Goal: Task Accomplishment & Management: Manage account settings

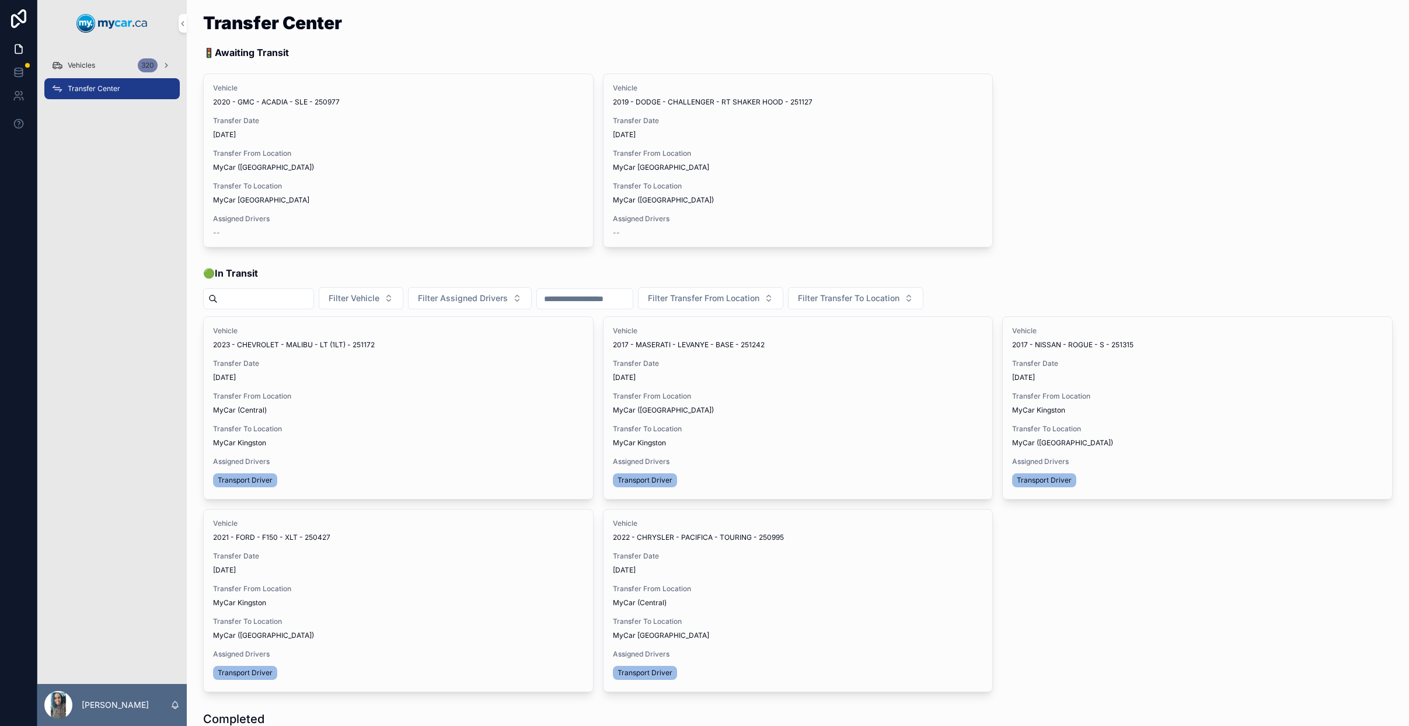
click at [99, 67] on div "Vehicles 320" at bounding box center [111, 65] width 121 height 19
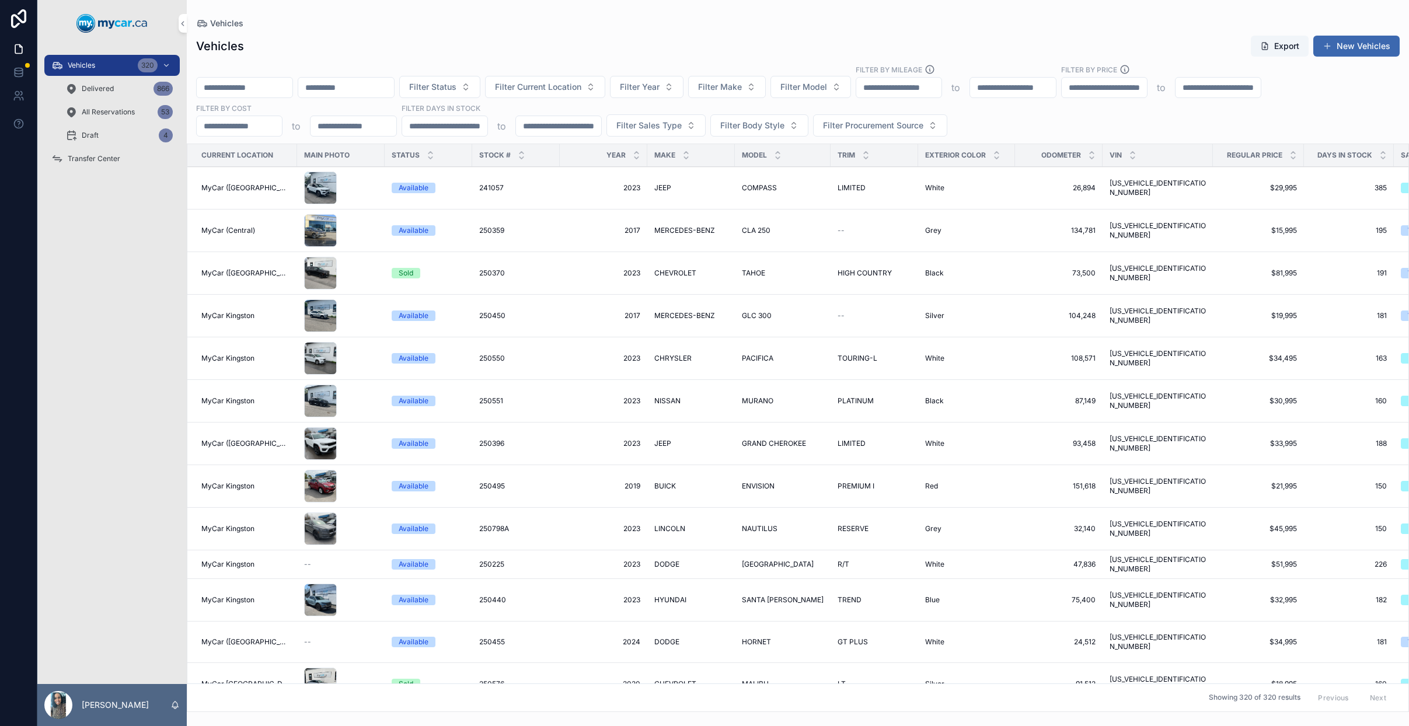
click at [280, 90] on input "scrollable content" at bounding box center [245, 87] width 96 height 16
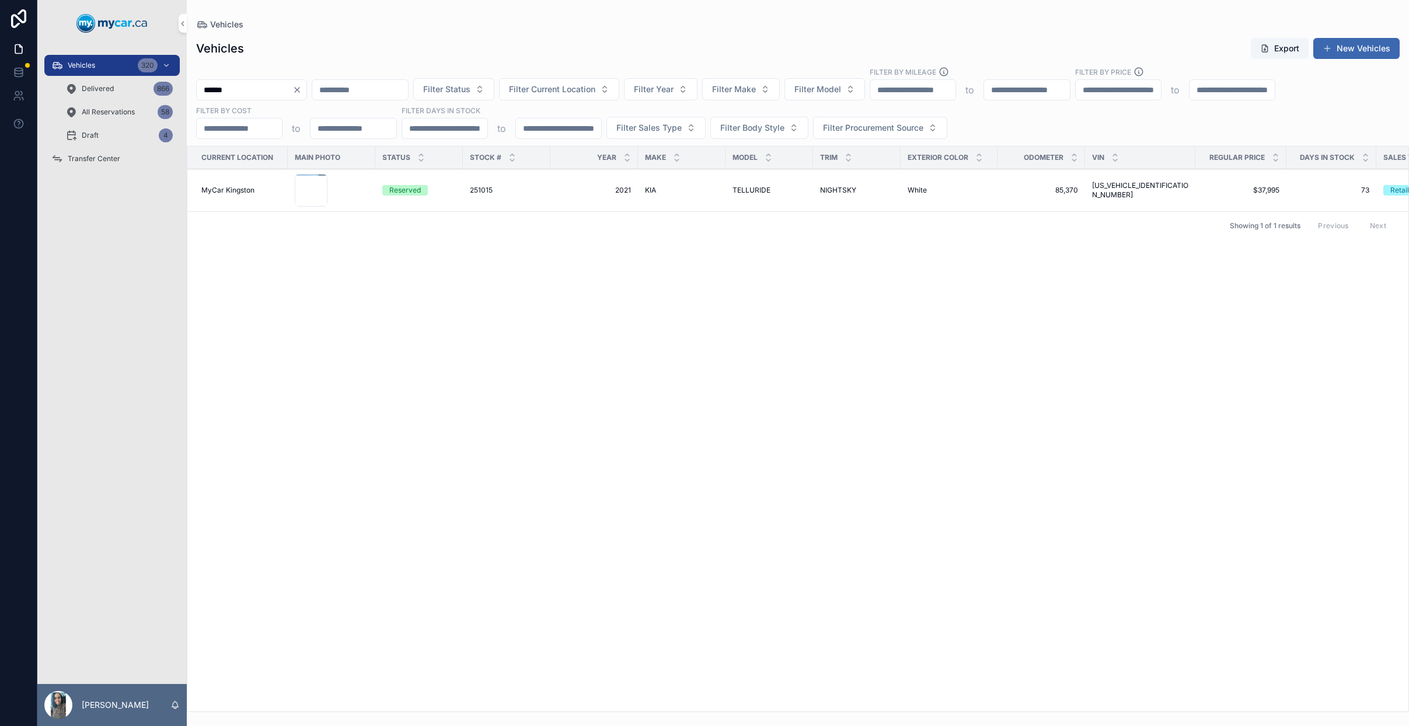
type input "******"
click at [302, 94] on icon "Clear" at bounding box center [296, 89] width 9 height 9
click at [230, 86] on input "scrollable content" at bounding box center [245, 90] width 96 height 16
type input "******"
click at [521, 181] on div "251283 251283" at bounding box center [507, 183] width 74 height 9
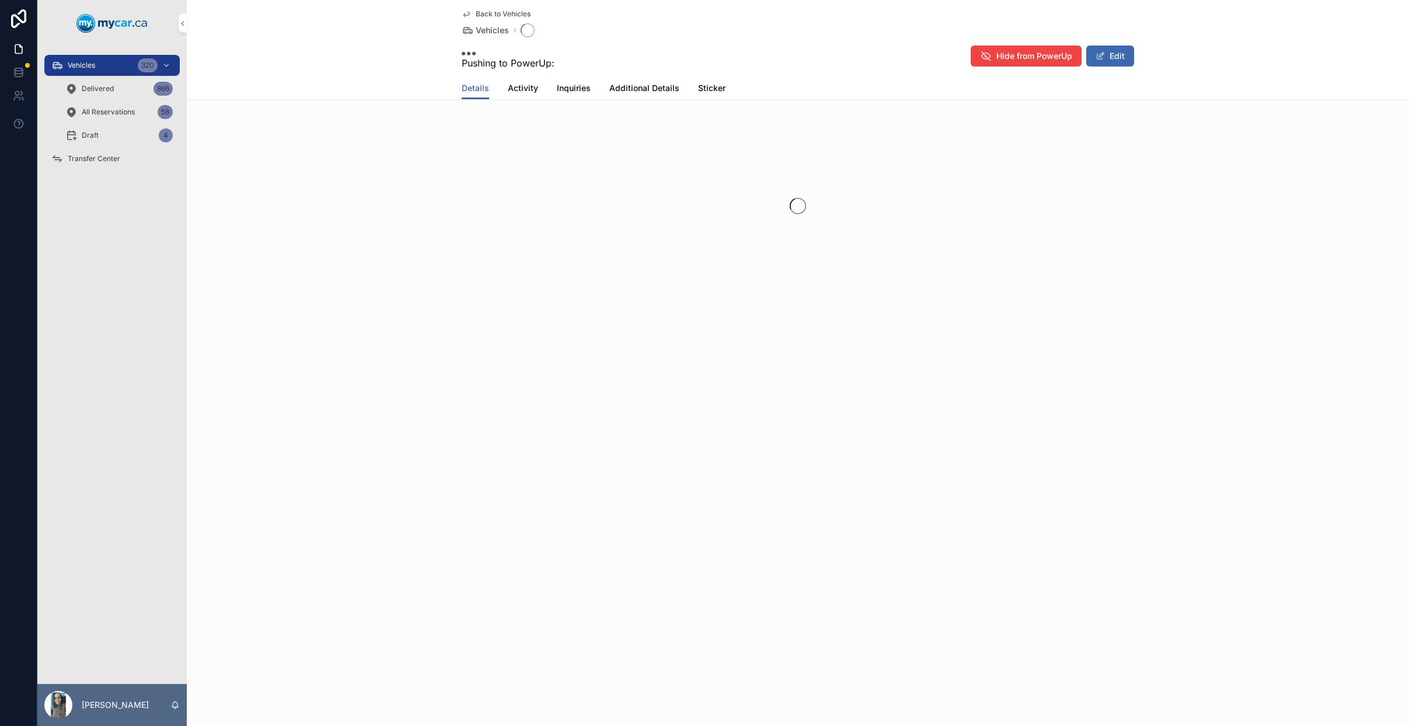
click at [577, 180] on div "scrollable content" at bounding box center [798, 206] width 1222 height 184
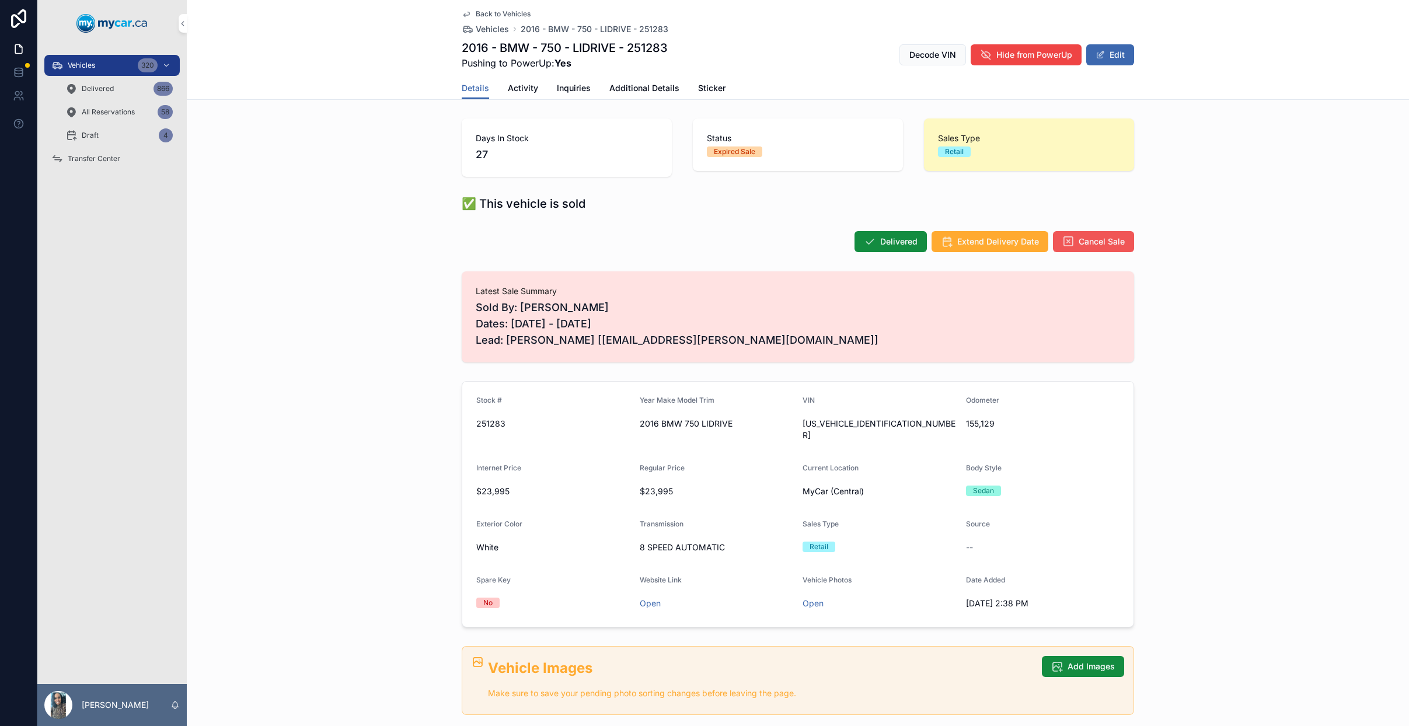
click at [1104, 240] on span "Cancel Sale" at bounding box center [1102, 242] width 46 height 12
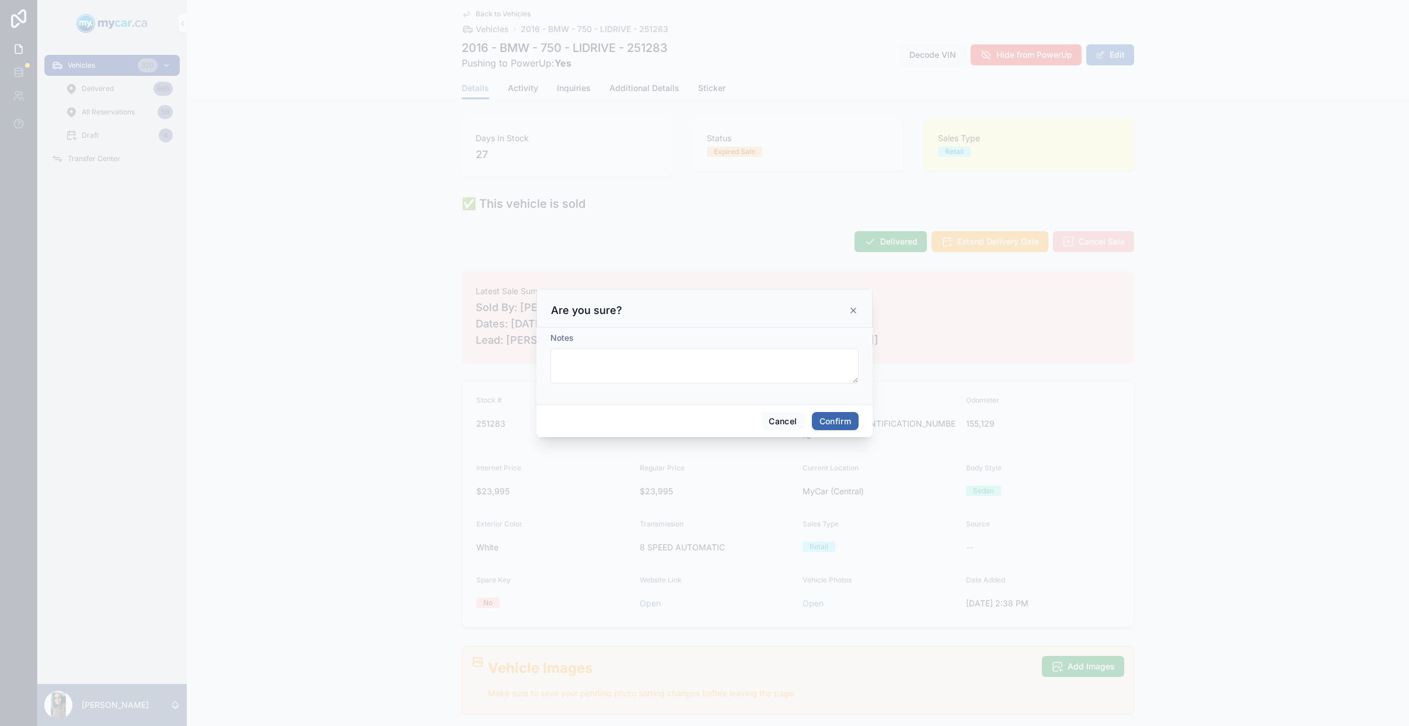
click at [830, 415] on button "Confirm" at bounding box center [835, 421] width 47 height 19
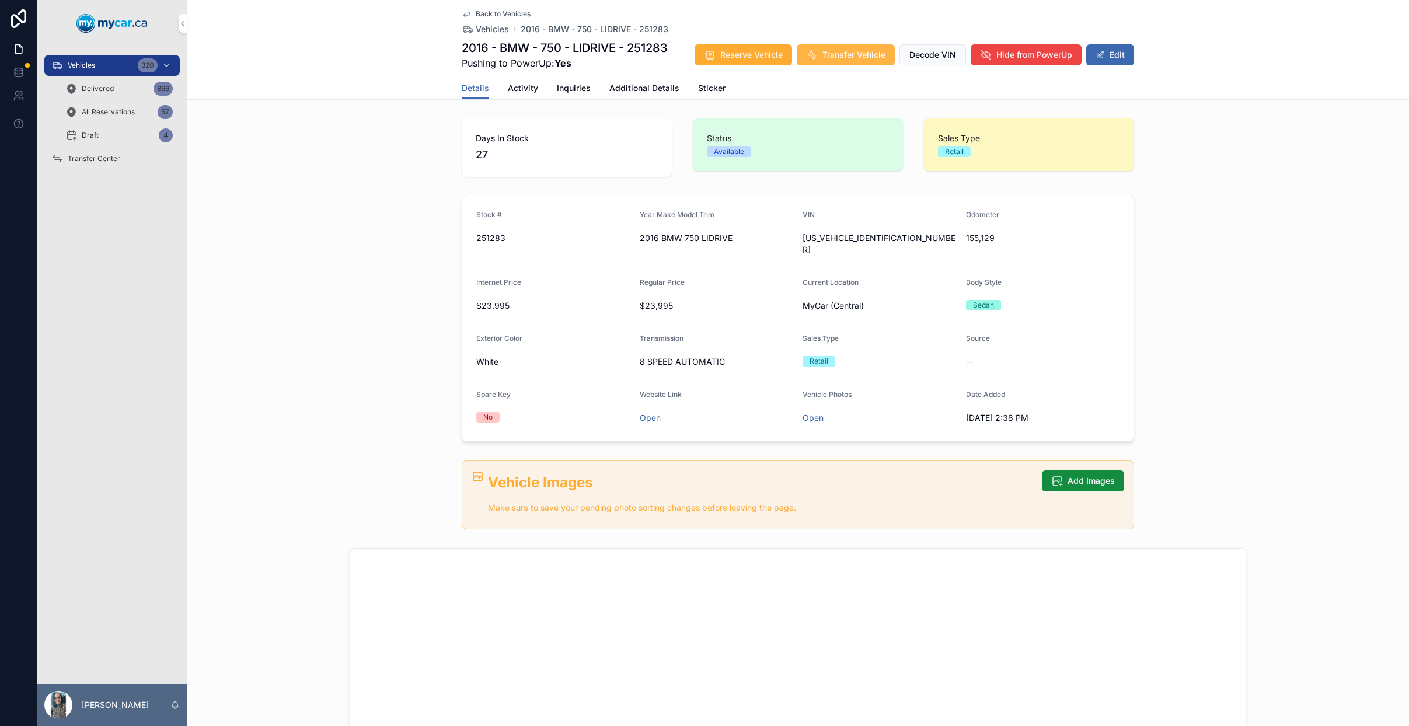
click at [851, 60] on span "Transfer Vehicle" at bounding box center [853, 55] width 63 height 12
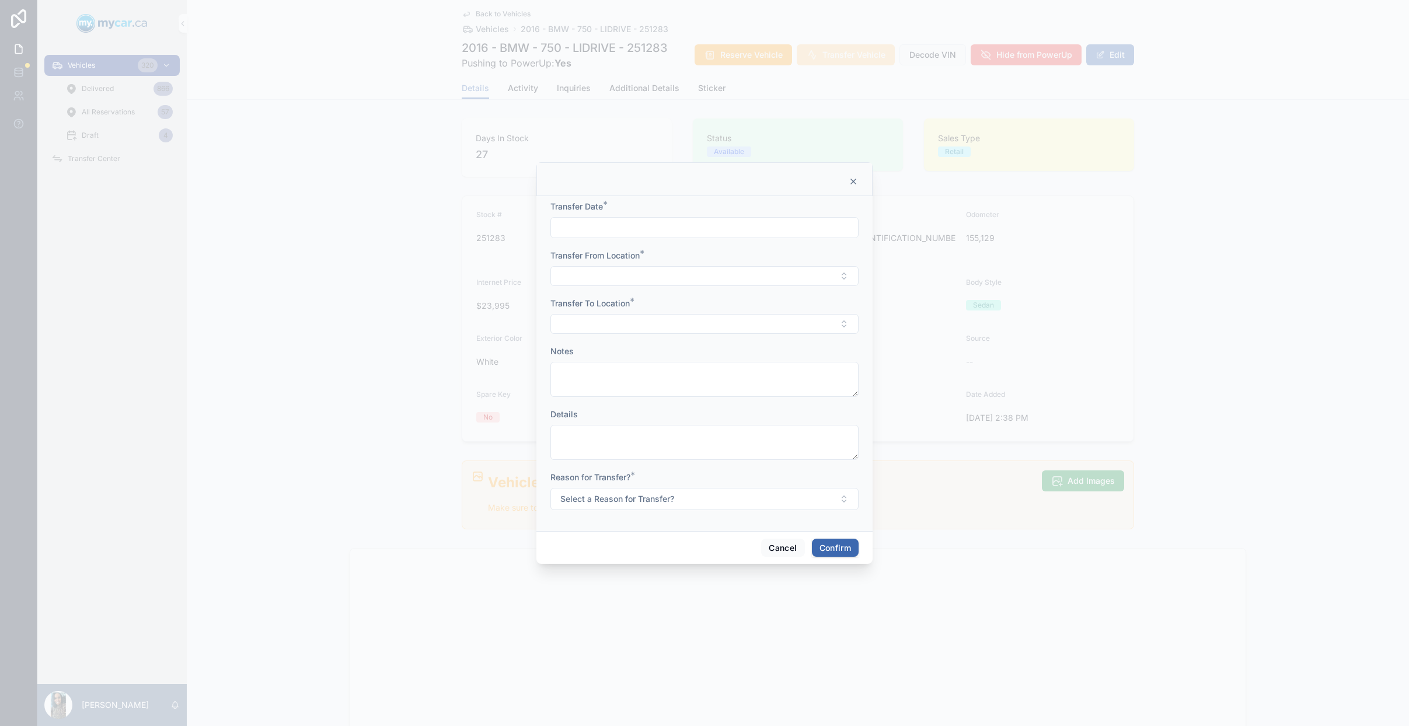
click at [698, 235] on input "text" at bounding box center [704, 227] width 307 height 16
click at [732, 353] on button "9" at bounding box center [725, 348] width 21 height 21
type input "*********"
click at [594, 282] on button "Select Button" at bounding box center [704, 276] width 308 height 20
click at [672, 378] on span "MyCar (Central)" at bounding box center [658, 378] width 61 height 12
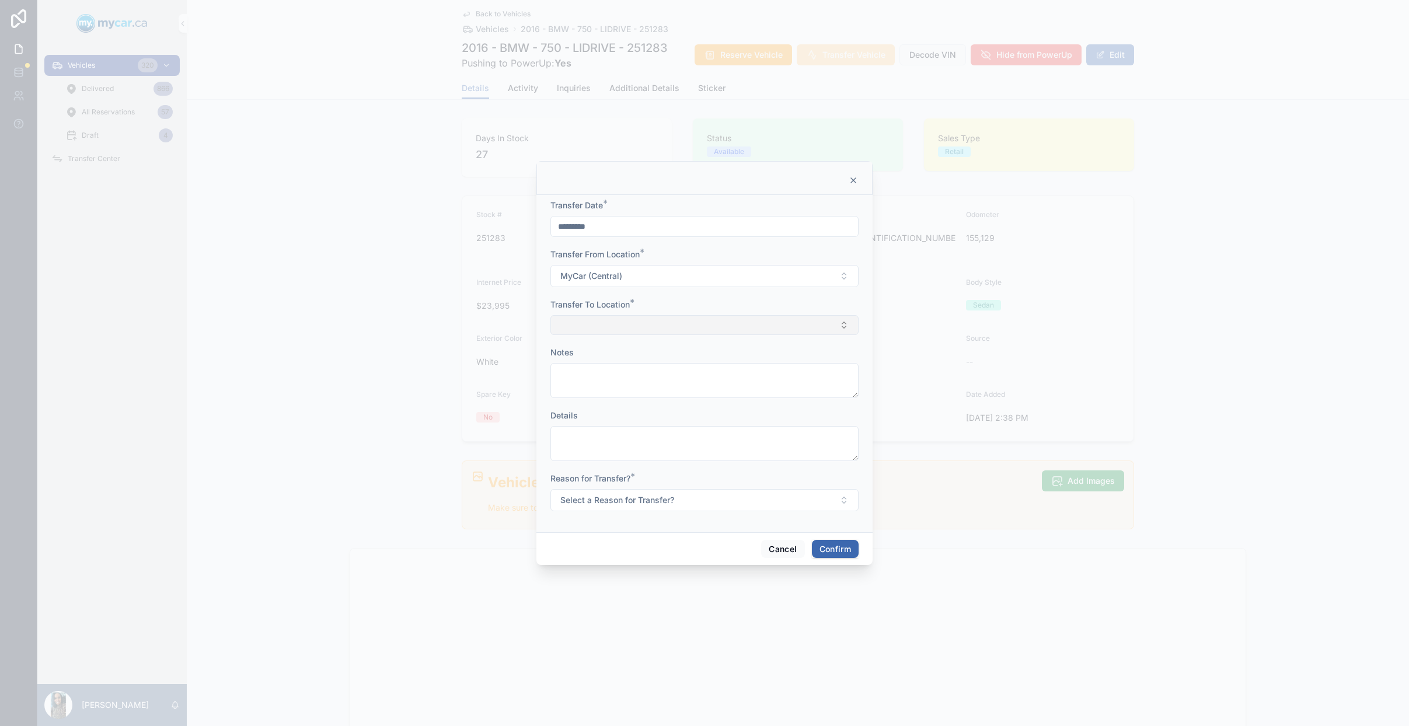
click at [619, 324] on button "Select Button" at bounding box center [704, 325] width 308 height 20
click at [672, 449] on span "MyCar ([GEOGRAPHIC_DATA])" at bounding box center [686, 446] width 117 height 12
click at [657, 515] on form "Transfer Date * ********* Transfer From Location * MyCar (Central) Transfer To …" at bounding box center [704, 361] width 308 height 326
click at [664, 503] on span "Select a Reason for Transfer?" at bounding box center [617, 501] width 114 height 12
click at [672, 549] on span "For Stock" at bounding box center [651, 548] width 46 height 11
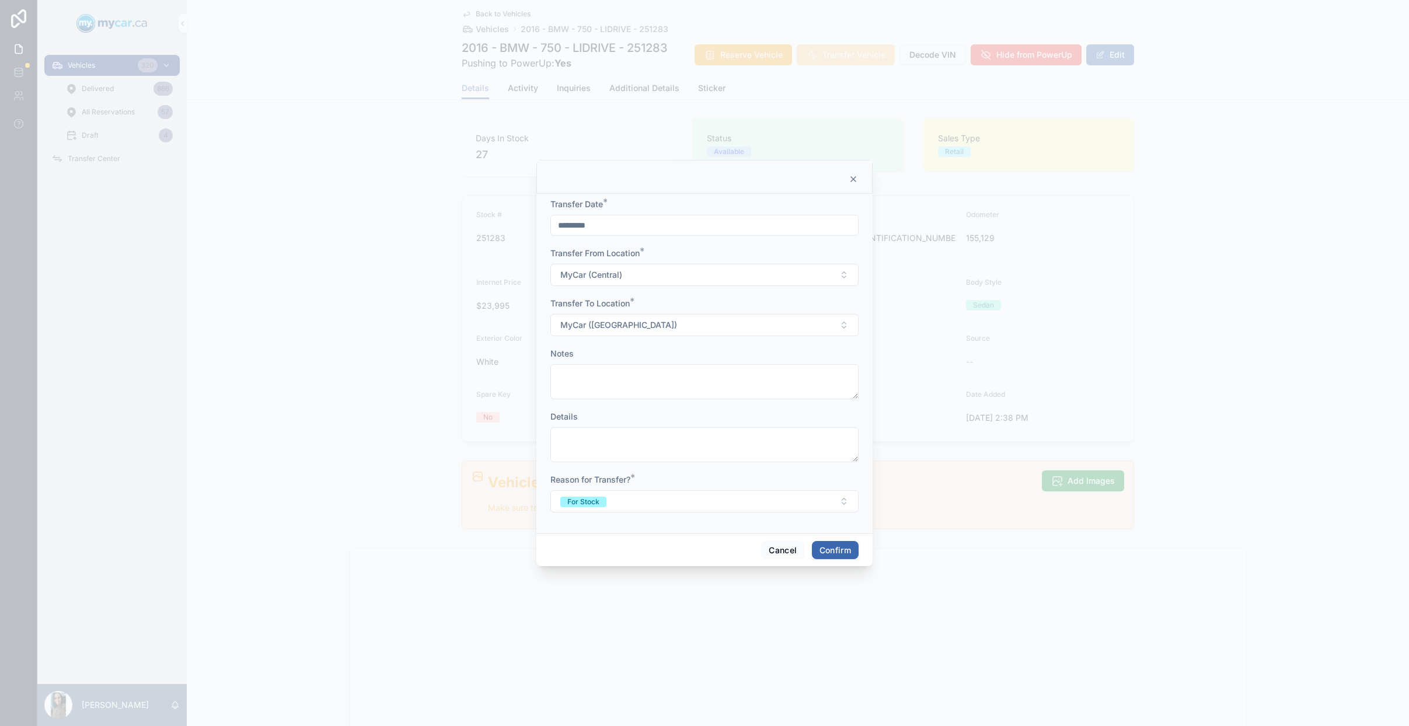
click at [826, 553] on button "Confirm" at bounding box center [835, 550] width 47 height 19
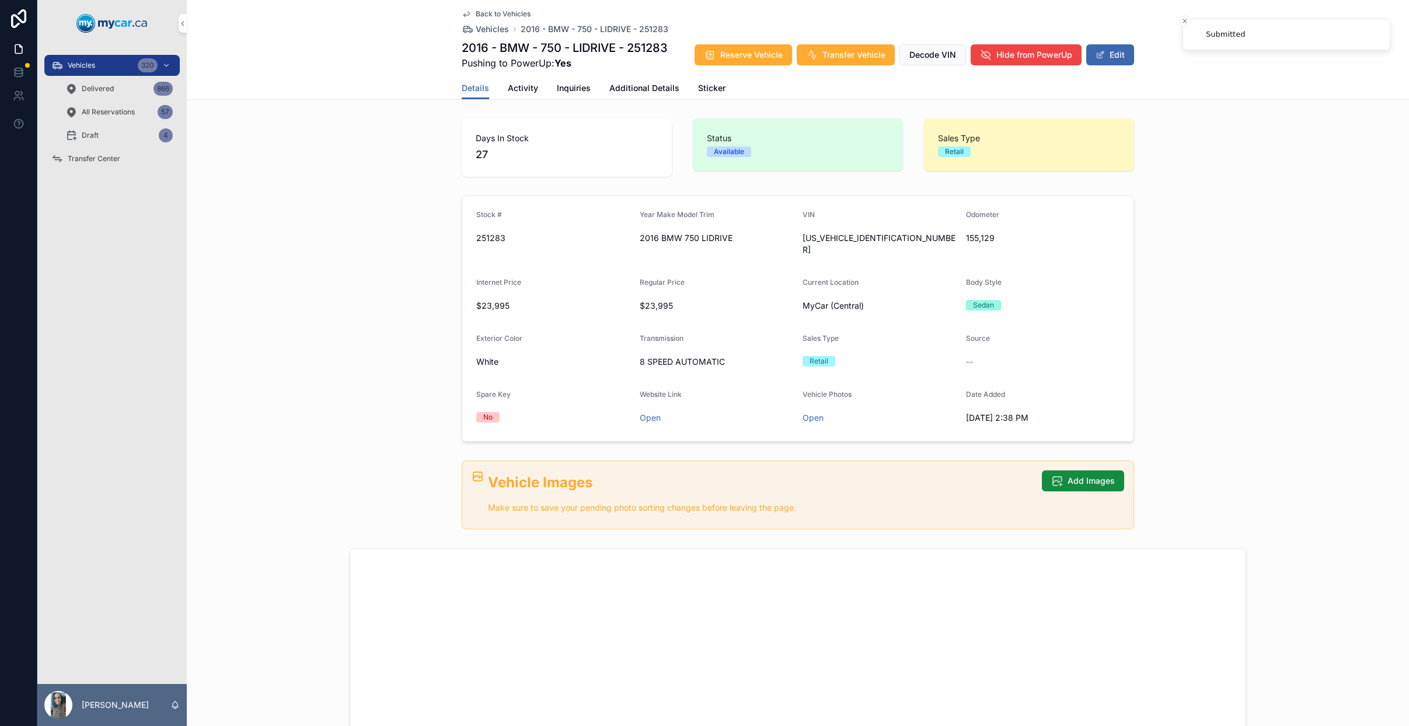
click at [123, 160] on div "Transfer Center" at bounding box center [111, 158] width 121 height 19
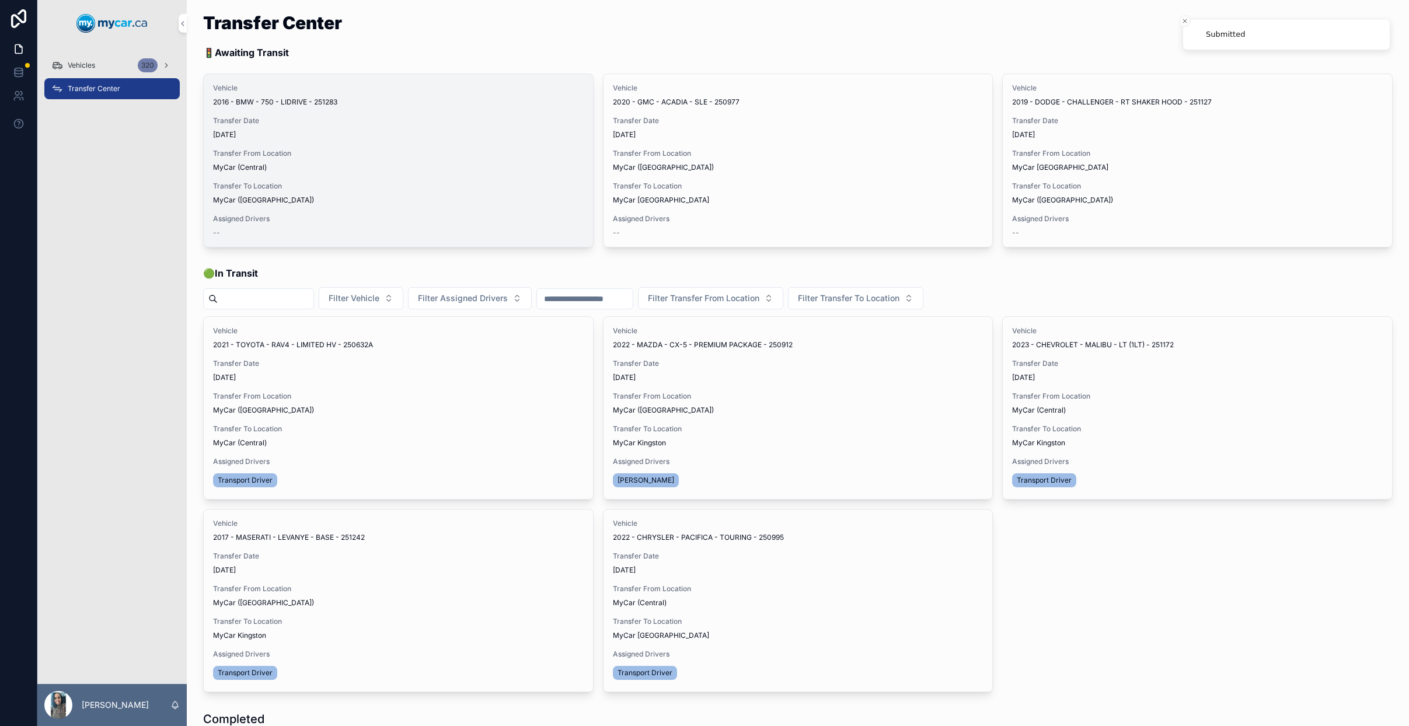
click at [0, 0] on span "Assign Driver" at bounding box center [0, 0] width 0 height 0
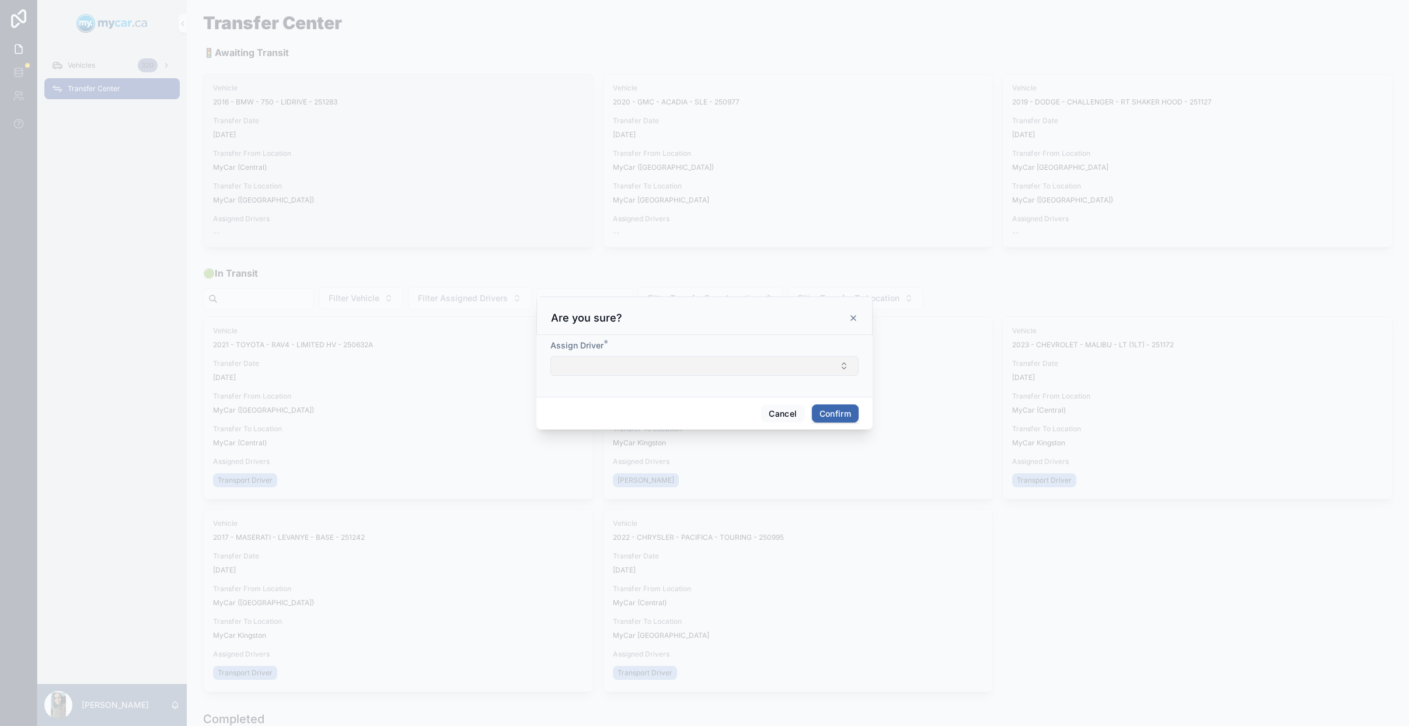
click at [671, 372] on button "Select Button" at bounding box center [704, 366] width 308 height 20
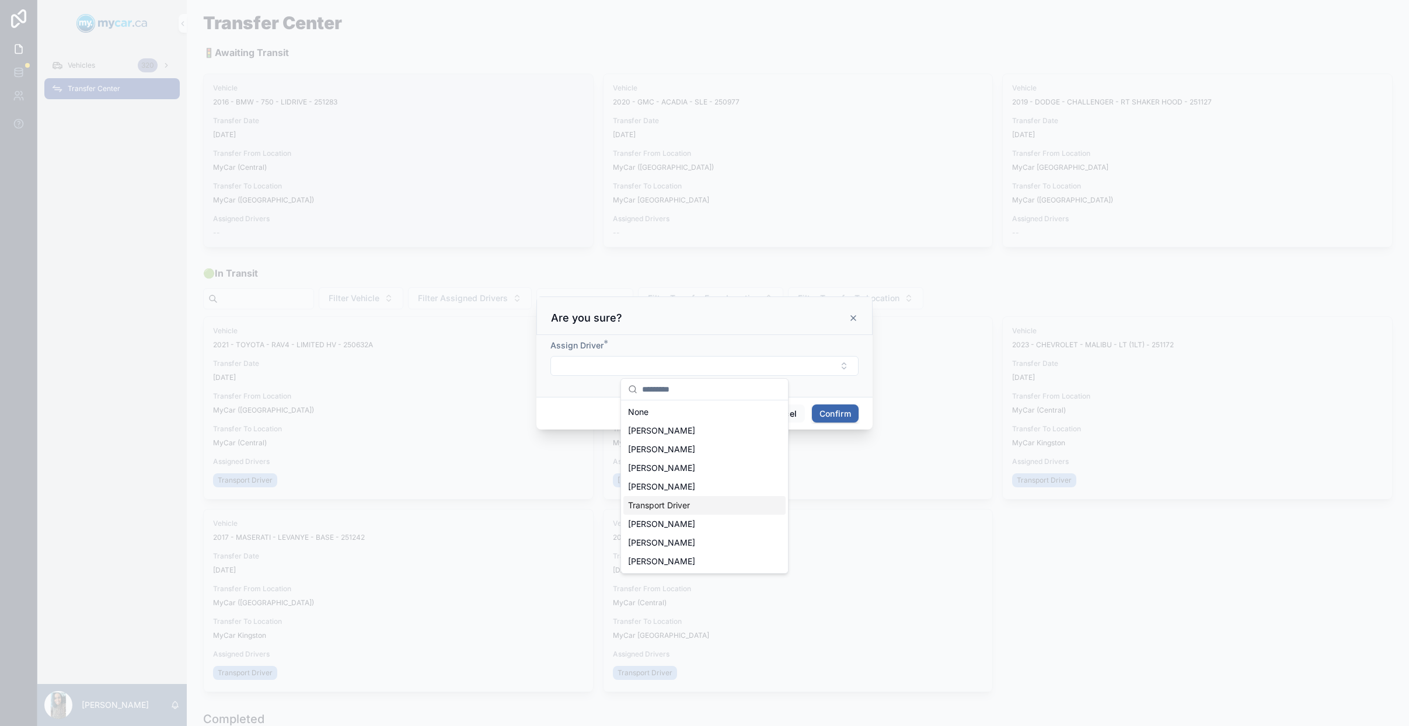
click at [714, 509] on div "Transport Driver" at bounding box center [704, 505] width 162 height 19
click at [835, 410] on button "Confirm" at bounding box center [835, 415] width 47 height 19
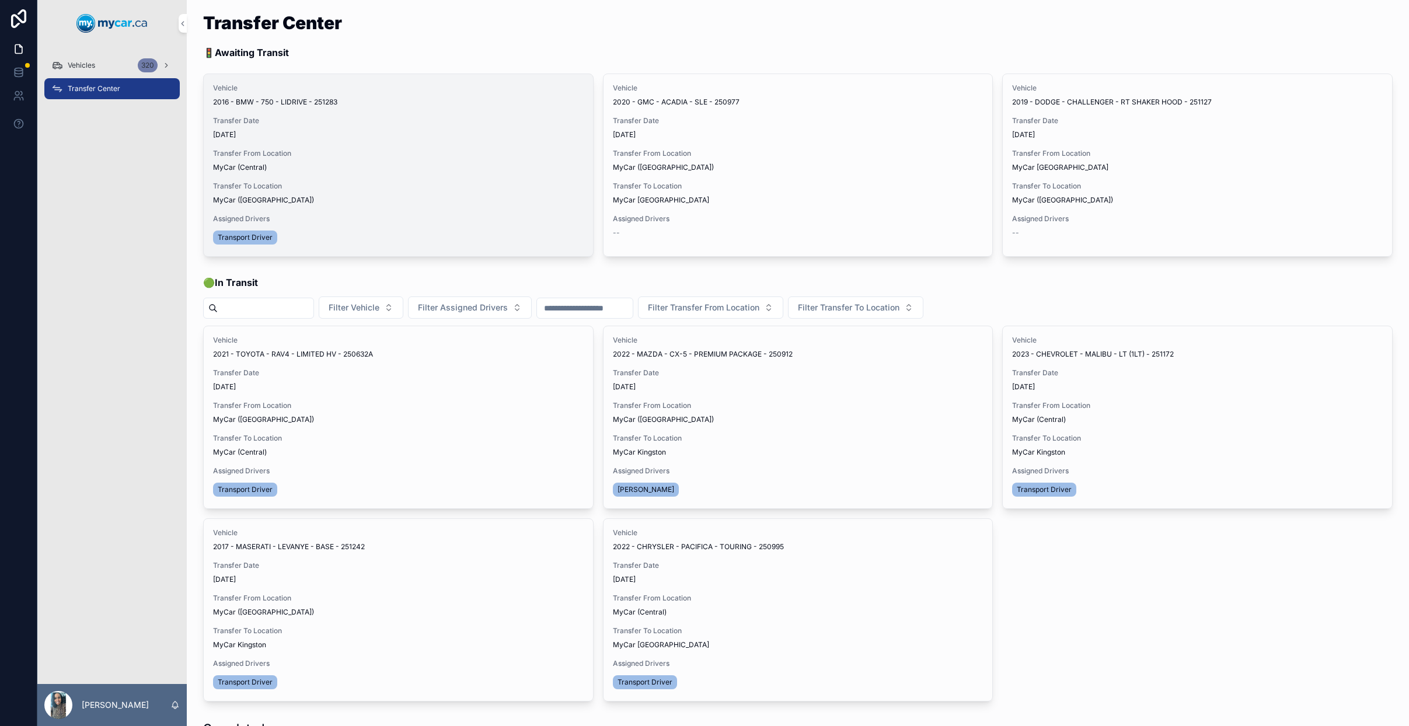
click at [0, 0] on span "Begin Trip" at bounding box center [0, 0] width 0 height 0
